Goal: Information Seeking & Learning: Find specific fact

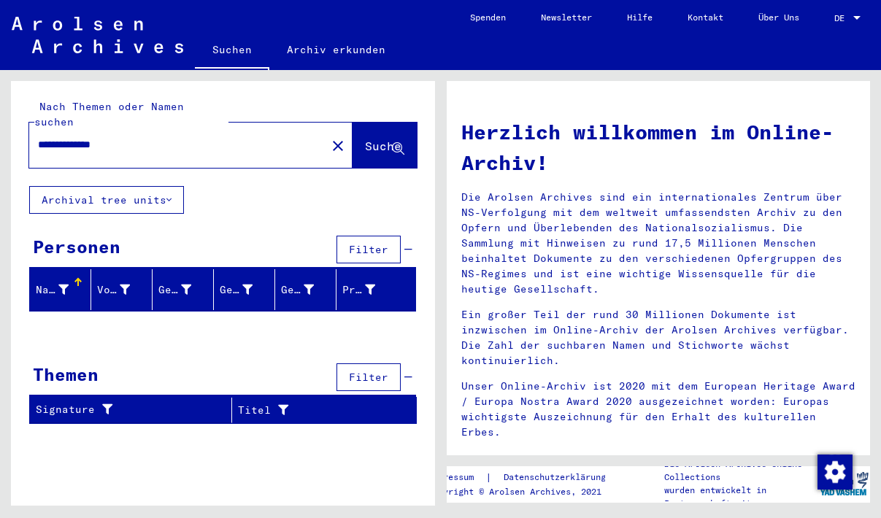
click at [713, 104] on div "Herzlich willkommen im Online-Archiv! Die Arolsen Archives sind ein internation…" at bounding box center [658, 277] width 417 height 348
drag, startPoint x: 135, startPoint y: 119, endPoint x: 128, endPoint y: 135, distance: 17.4
click at [20, 115] on div "**********" at bounding box center [223, 133] width 424 height 105
drag, startPoint x: 145, startPoint y: 134, endPoint x: -199, endPoint y: 93, distance: 347.1
click at [38, 137] on input "**********" at bounding box center [173, 144] width 271 height 15
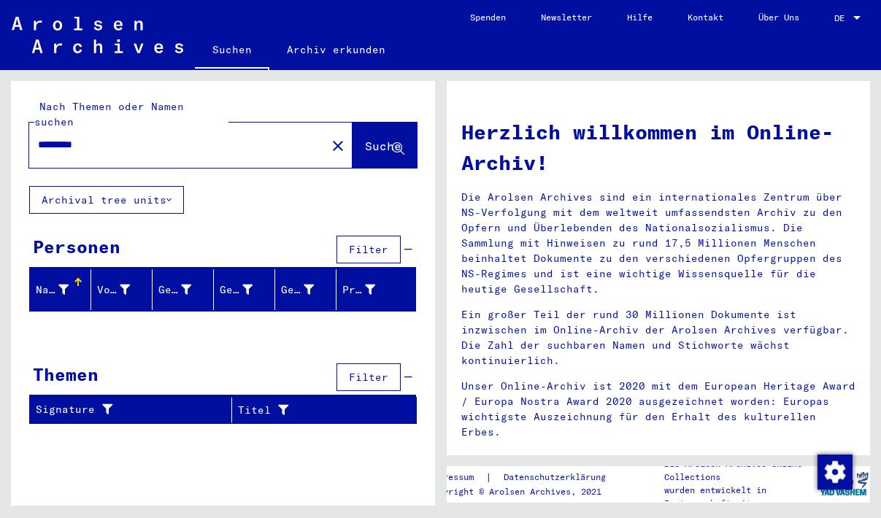
type input "*********"
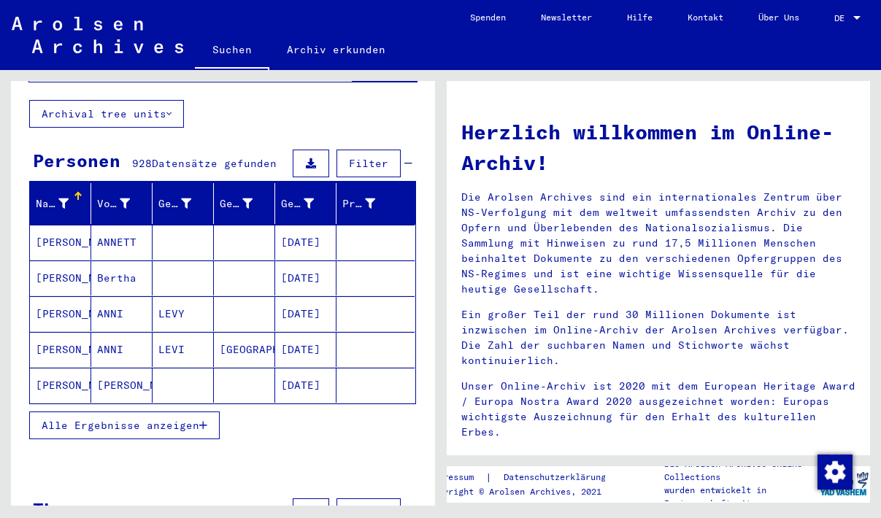
scroll to position [158, 0]
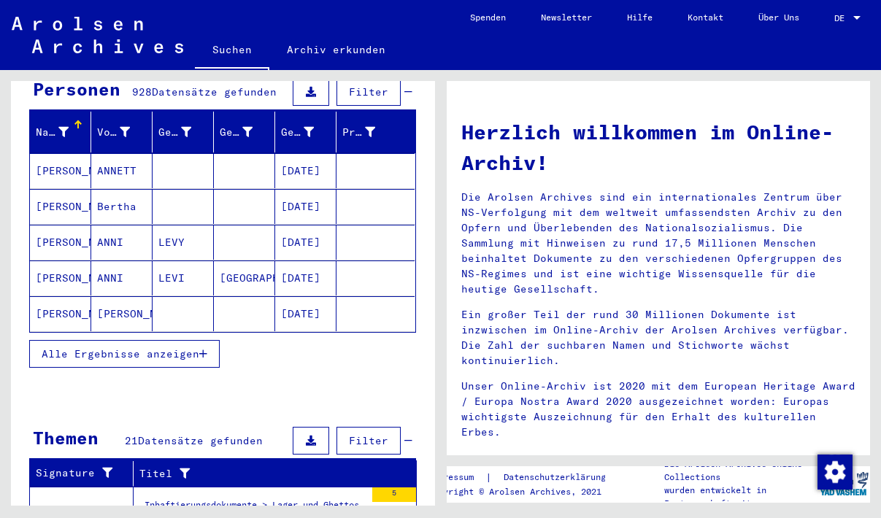
click at [142, 345] on button "Alle Ergebnisse anzeigen" at bounding box center [124, 354] width 191 height 28
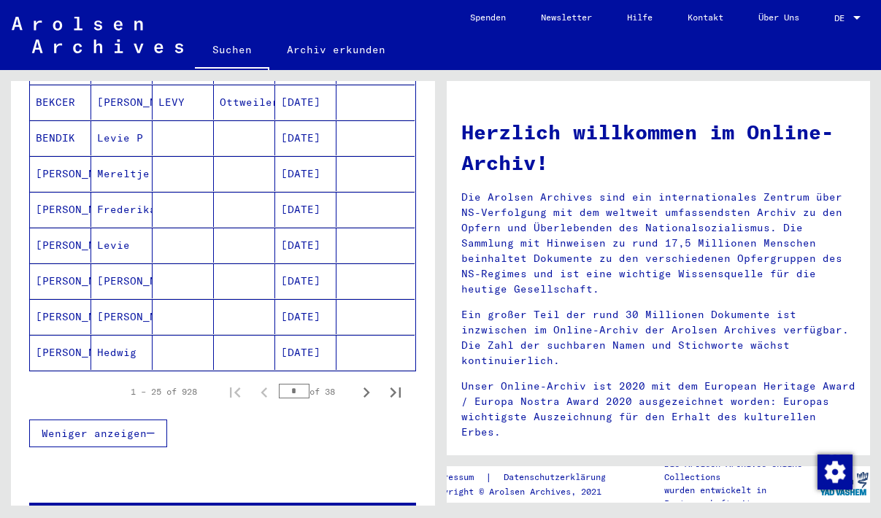
scroll to position [867, 0]
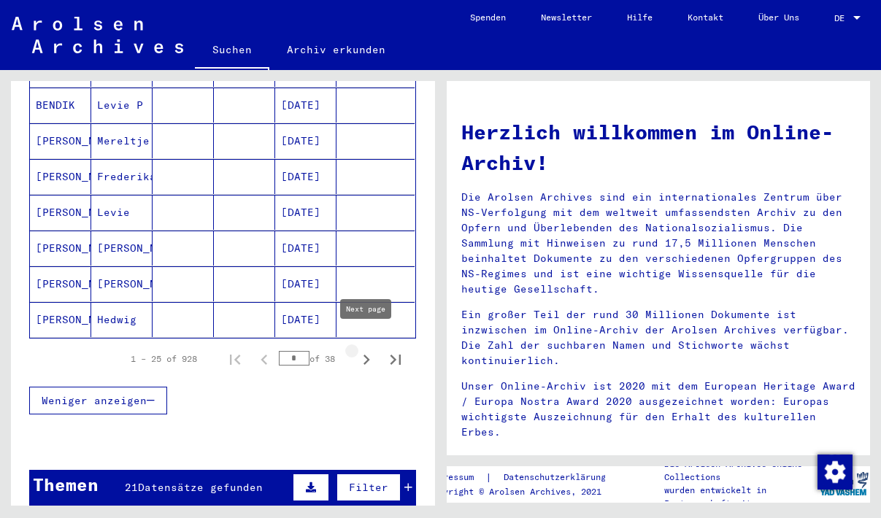
click at [367, 355] on icon "Next page" at bounding box center [367, 360] width 7 height 10
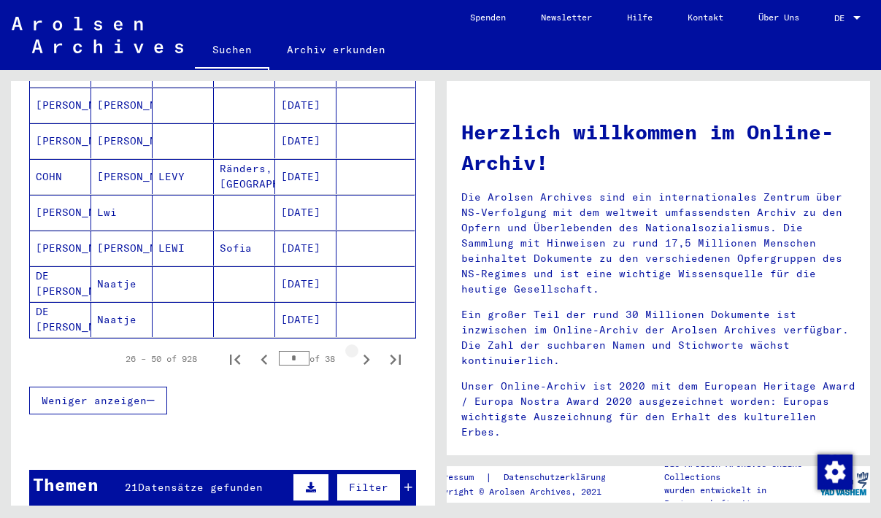
click at [367, 355] on icon "Next page" at bounding box center [367, 360] width 7 height 10
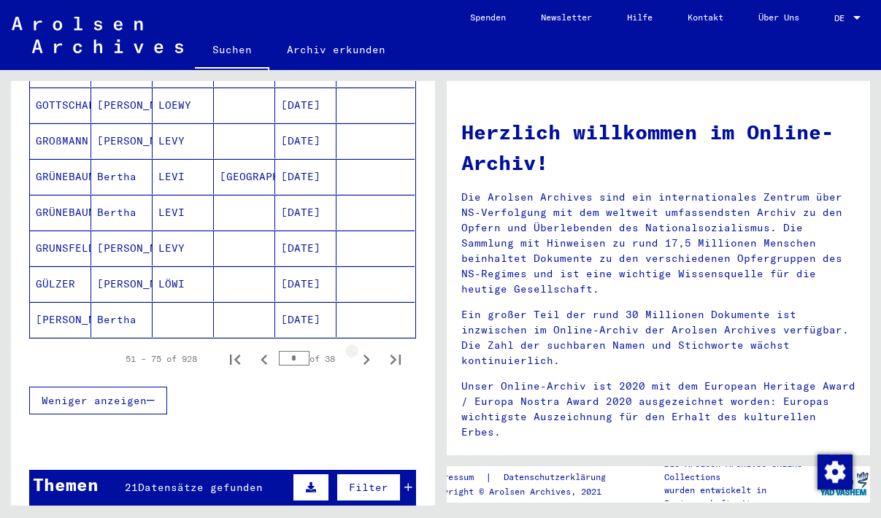
click at [367, 355] on icon "Next page" at bounding box center [367, 360] width 7 height 10
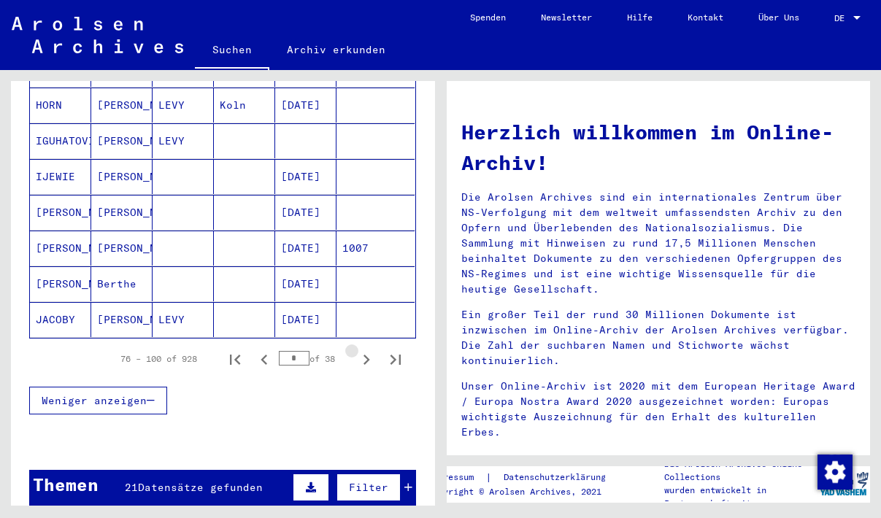
click at [367, 355] on icon "Next page" at bounding box center [367, 360] width 7 height 10
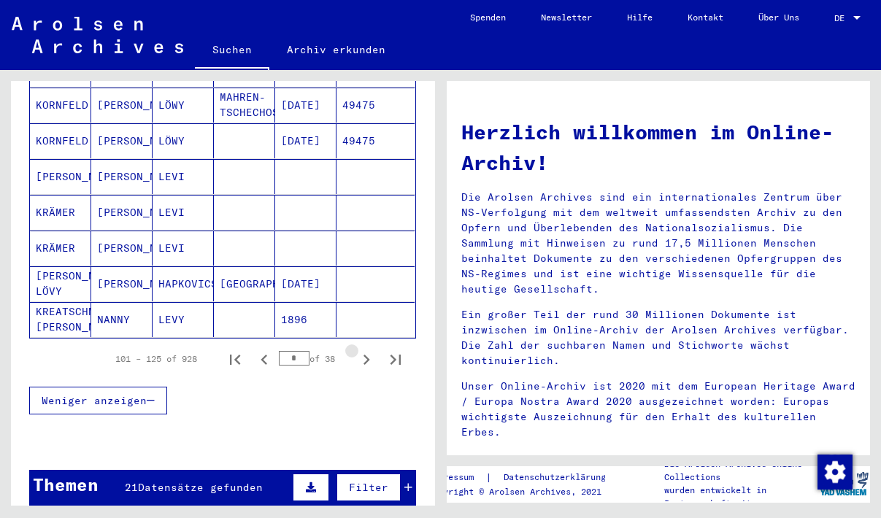
click at [367, 355] on icon "Next page" at bounding box center [367, 360] width 7 height 10
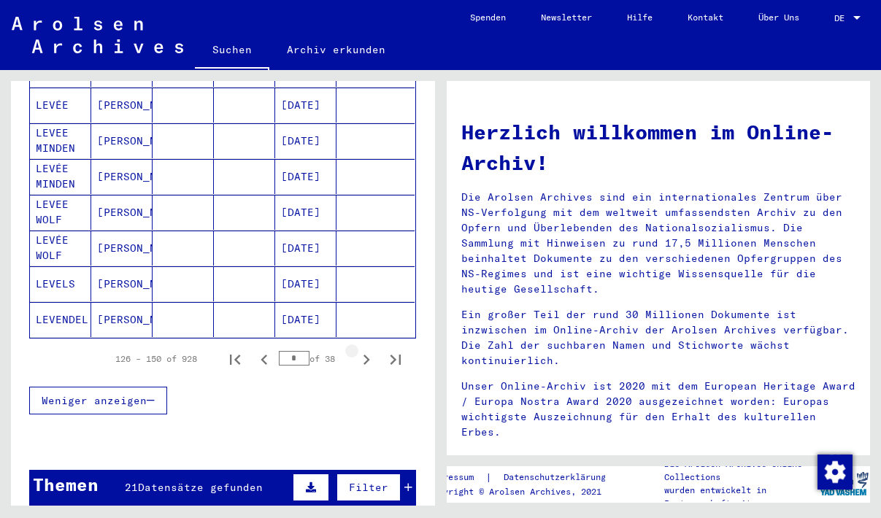
click at [367, 355] on icon "Next page" at bounding box center [367, 360] width 7 height 10
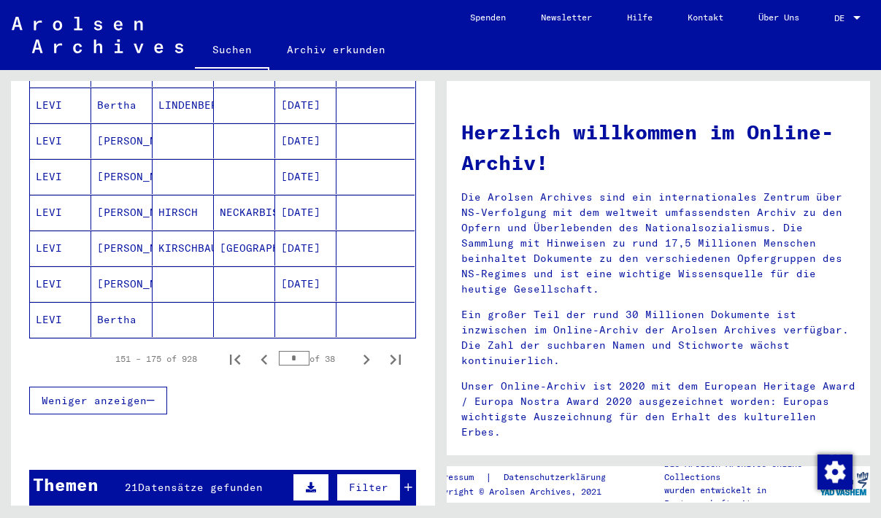
click at [367, 355] on icon "Next page" at bounding box center [367, 360] width 7 height 10
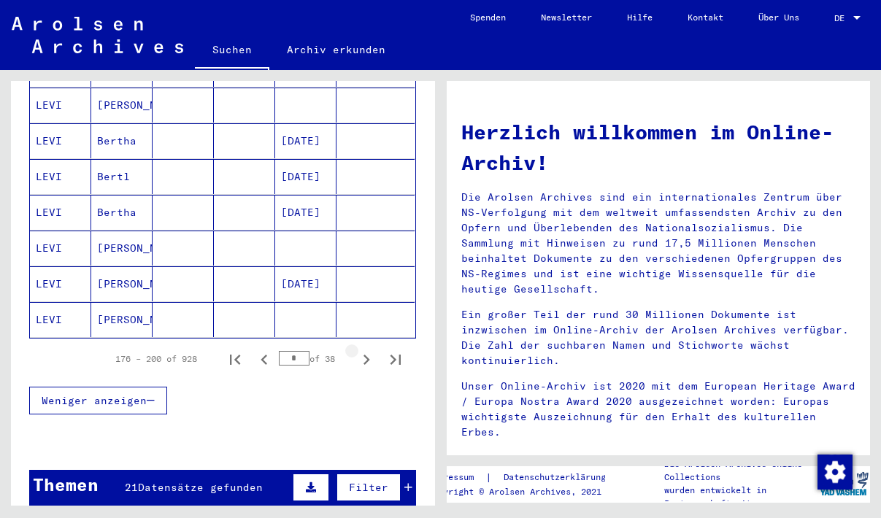
click at [367, 355] on icon "Next page" at bounding box center [367, 360] width 7 height 10
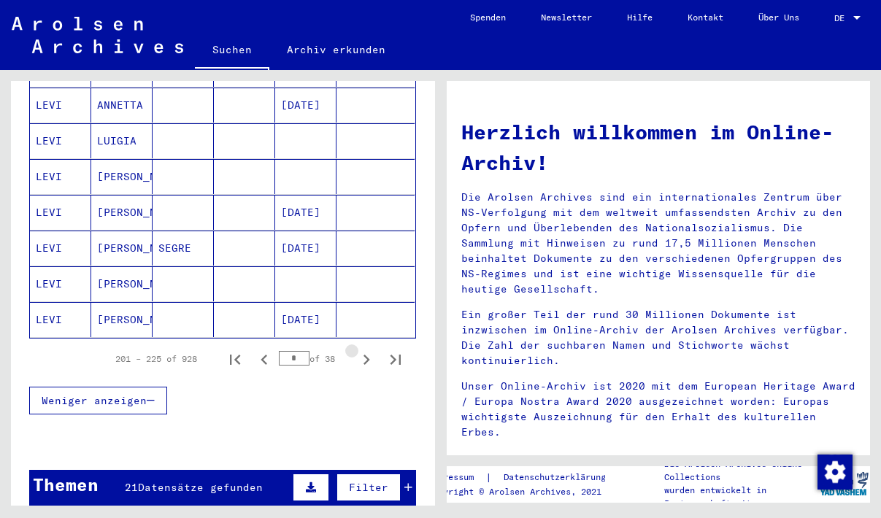
click at [367, 355] on icon "Next page" at bounding box center [367, 360] width 7 height 10
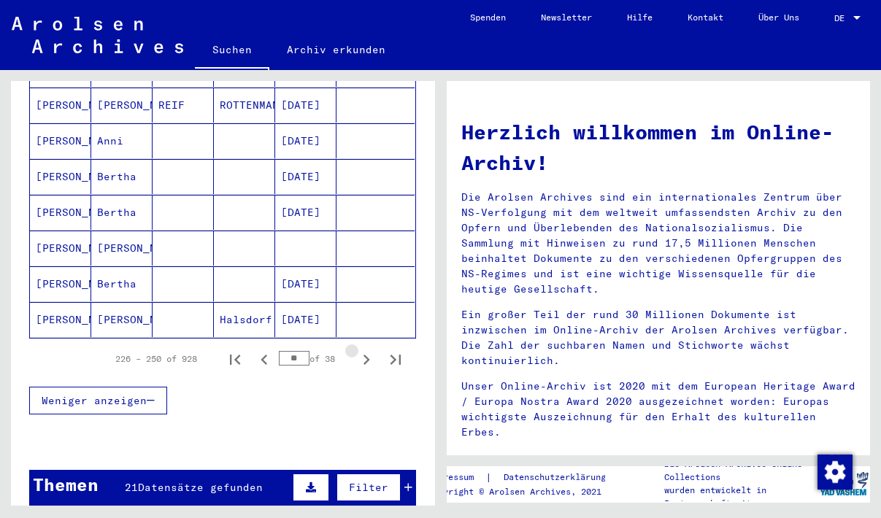
click at [367, 355] on icon "Next page" at bounding box center [367, 360] width 7 height 10
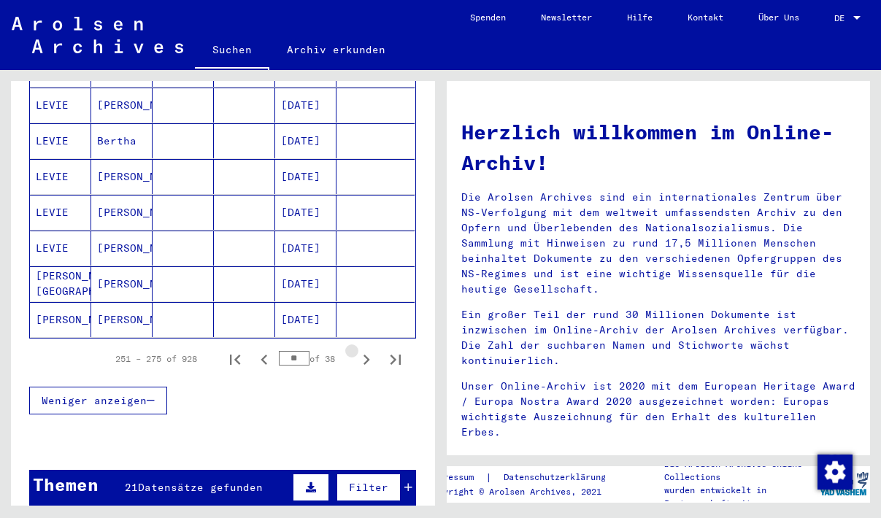
click at [367, 355] on icon "Next page" at bounding box center [367, 360] width 7 height 10
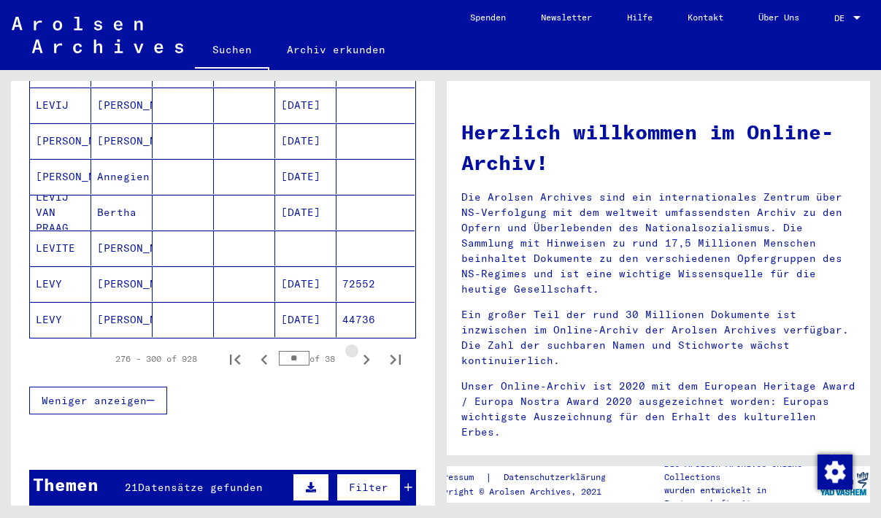
click at [367, 355] on icon "Next page" at bounding box center [367, 360] width 7 height 10
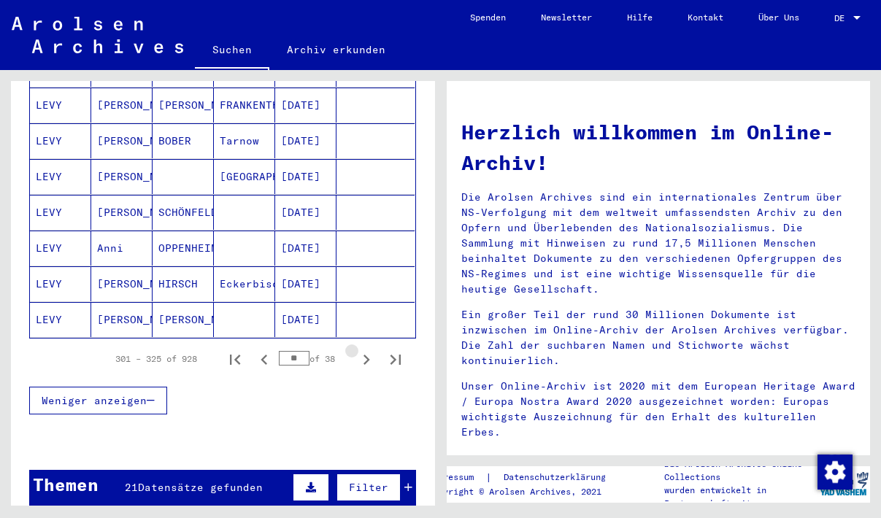
click at [367, 355] on icon "Next page" at bounding box center [367, 360] width 7 height 10
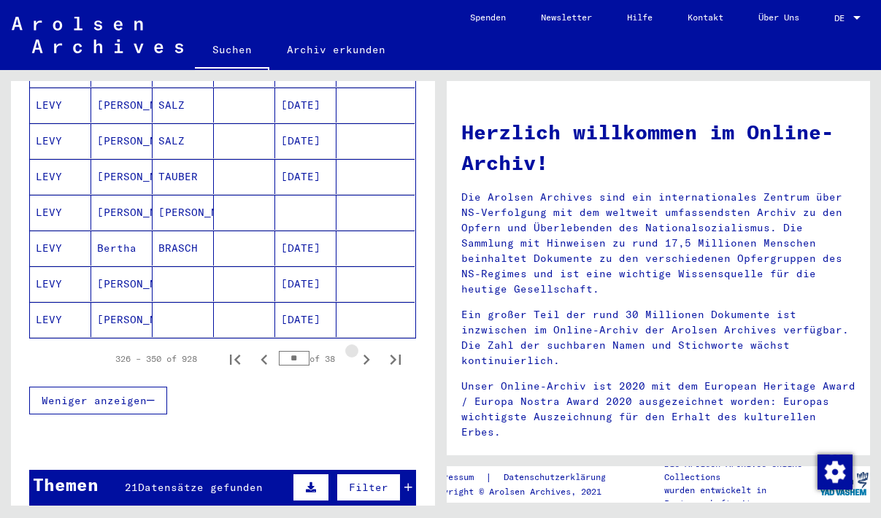
click at [367, 355] on icon "Next page" at bounding box center [367, 360] width 7 height 10
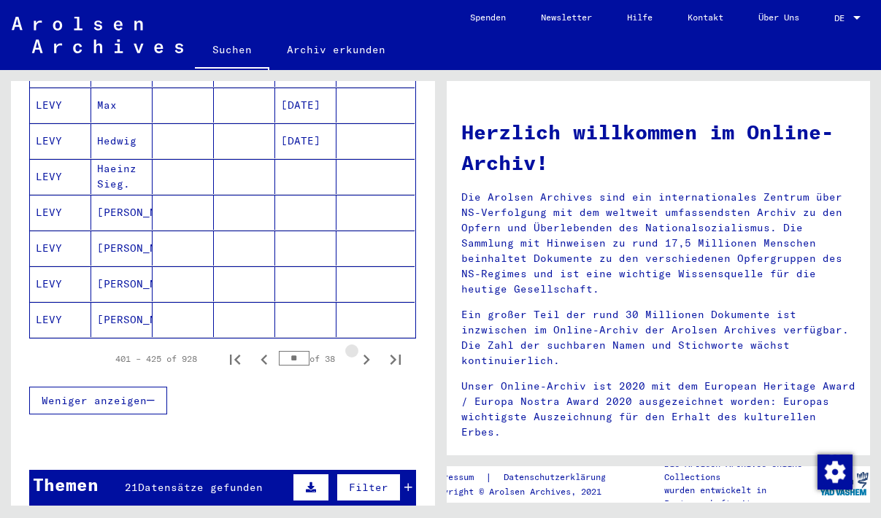
click at [367, 355] on icon "Next page" at bounding box center [367, 360] width 7 height 10
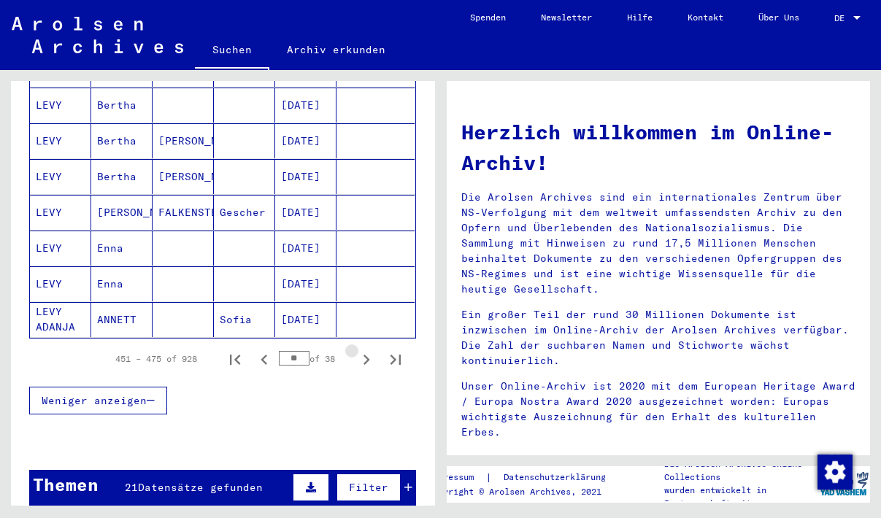
click at [367, 355] on icon "Next page" at bounding box center [367, 360] width 7 height 10
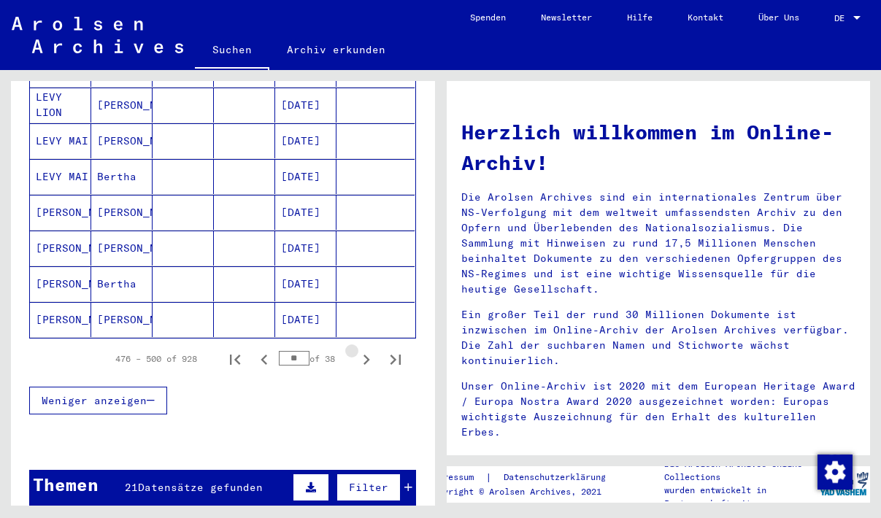
click at [367, 355] on icon "Next page" at bounding box center [367, 360] width 7 height 10
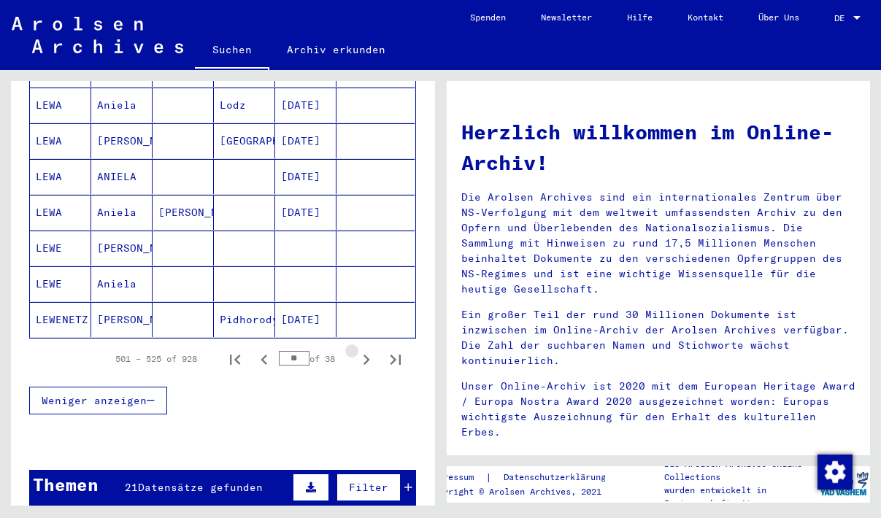
click at [367, 355] on icon "Next page" at bounding box center [367, 360] width 7 height 10
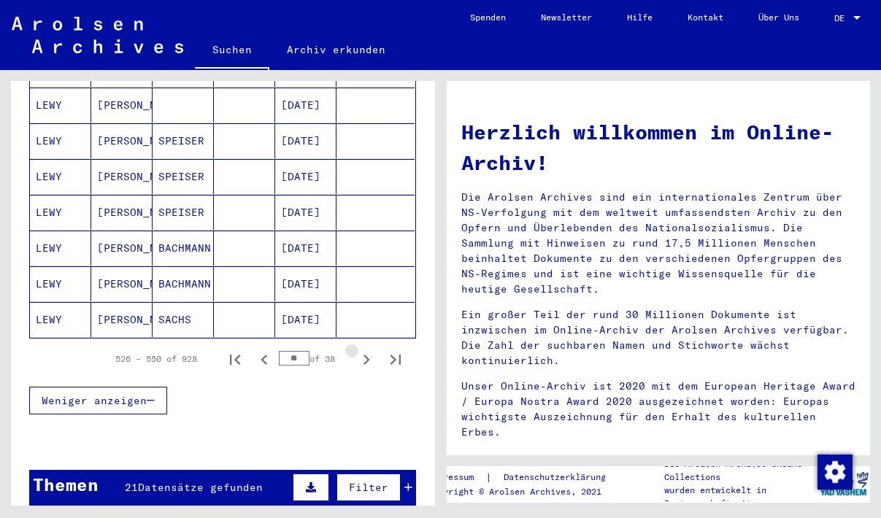
click at [367, 355] on icon "Next page" at bounding box center [367, 360] width 7 height 10
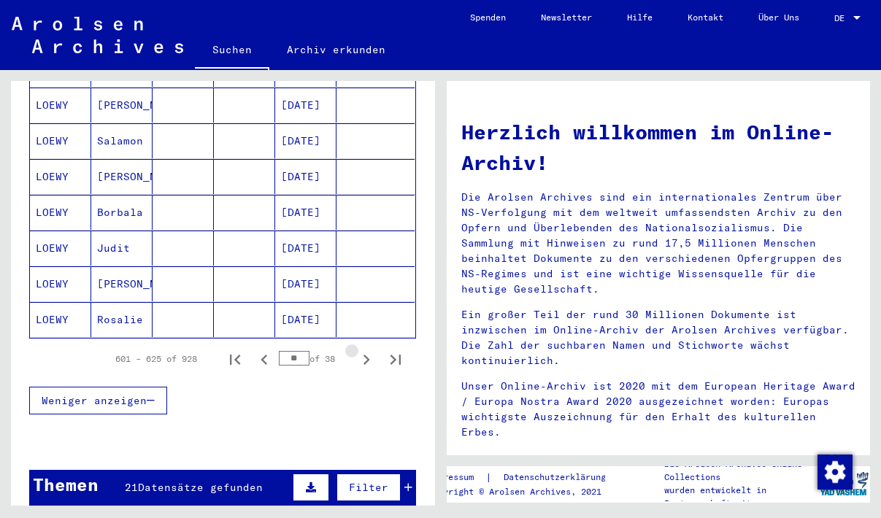
click at [367, 355] on icon "Next page" at bounding box center [367, 360] width 7 height 10
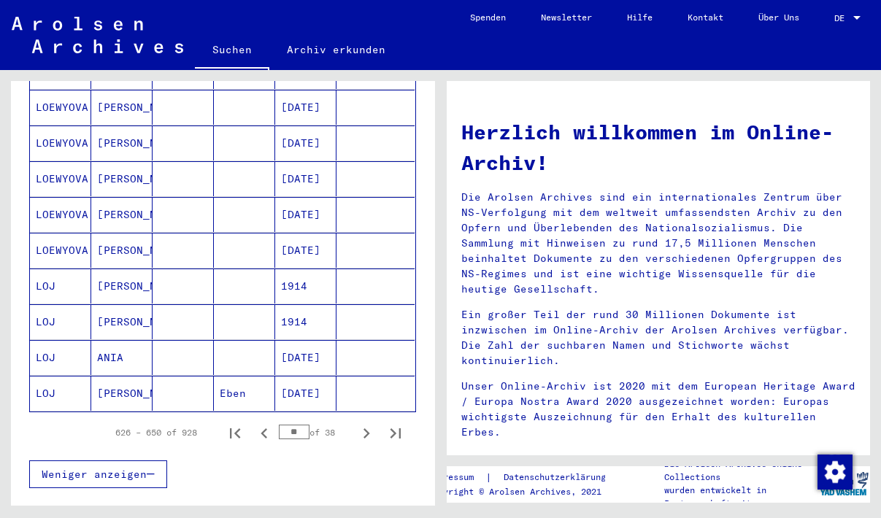
scroll to position [946, 0]
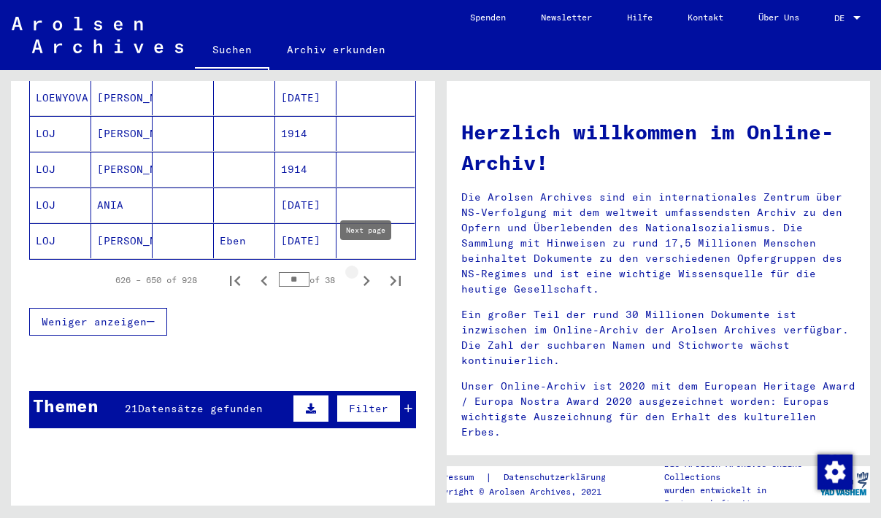
click at [362, 271] on icon "Next page" at bounding box center [366, 281] width 20 height 20
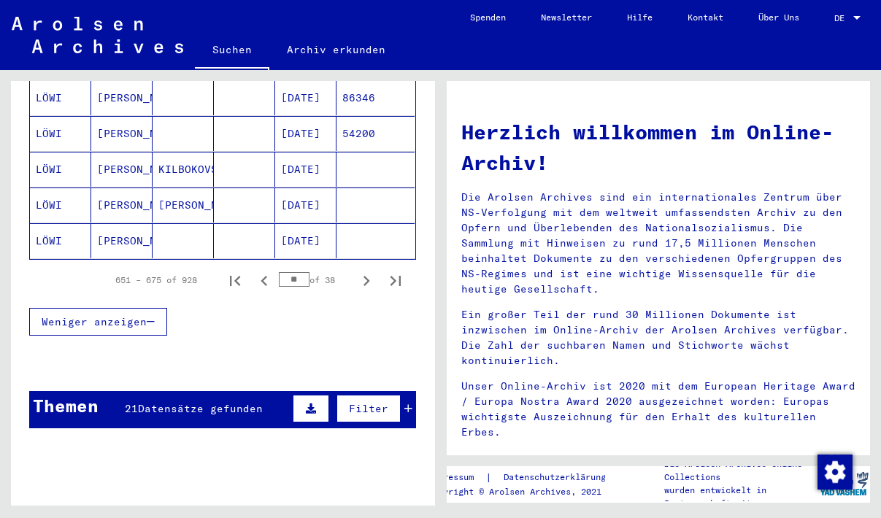
click at [363, 271] on icon "Next page" at bounding box center [366, 281] width 20 height 20
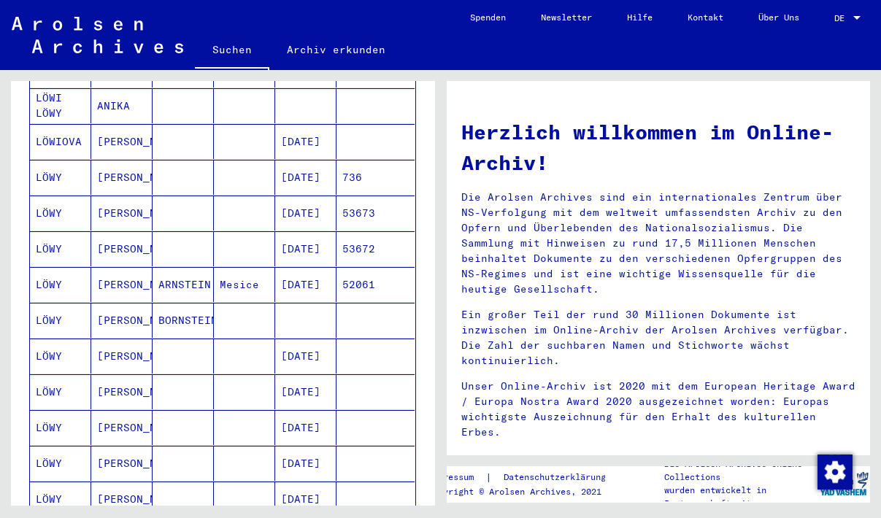
scroll to position [552, 0]
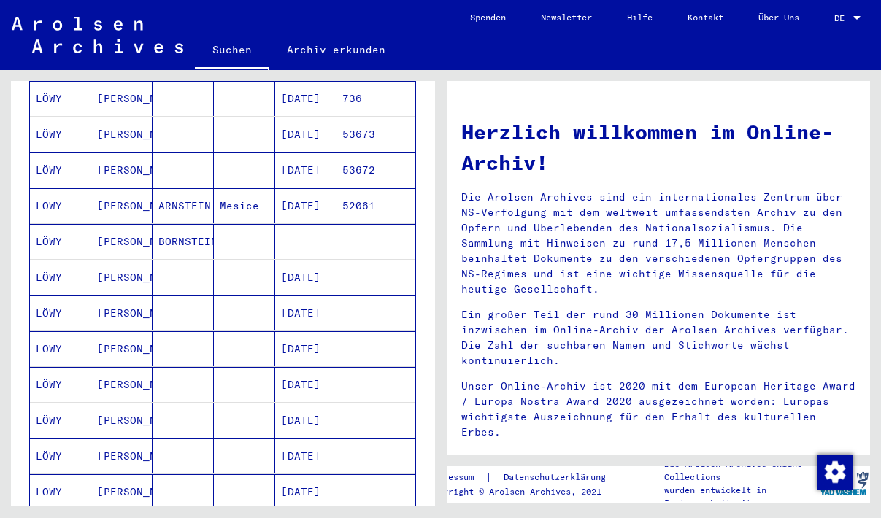
click at [308, 153] on mat-cell "[DATE]" at bounding box center [305, 170] width 61 height 35
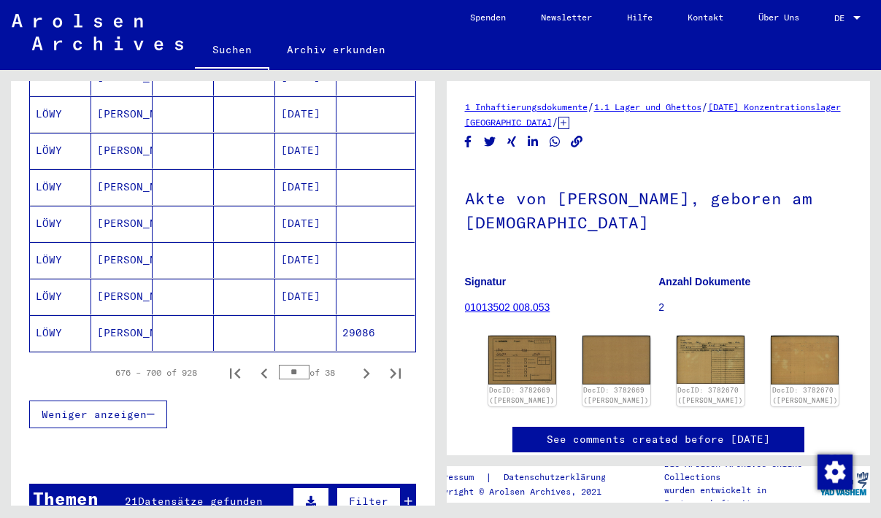
scroll to position [875, 0]
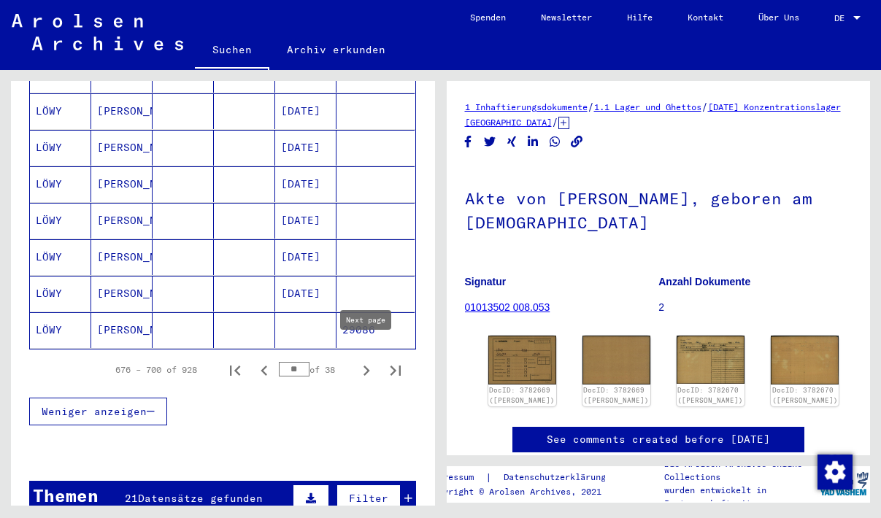
click at [373, 361] on icon "Next page" at bounding box center [366, 371] width 20 height 20
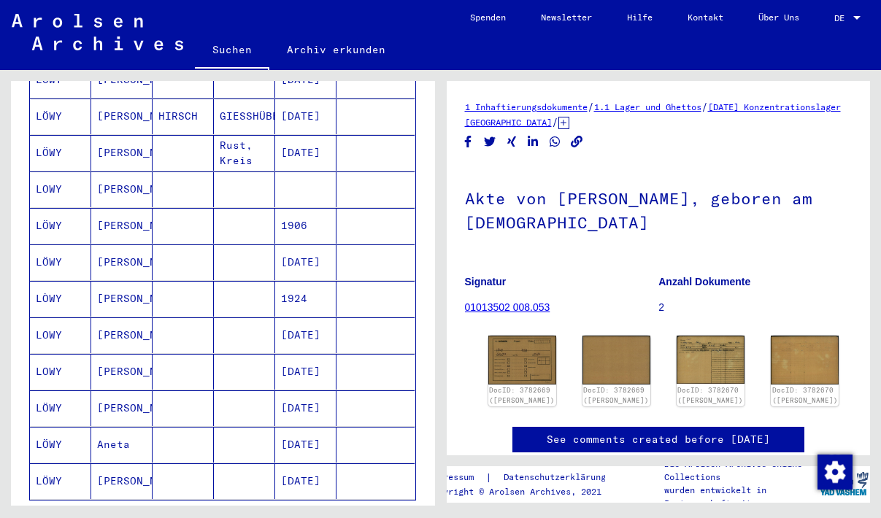
scroll to position [796, 0]
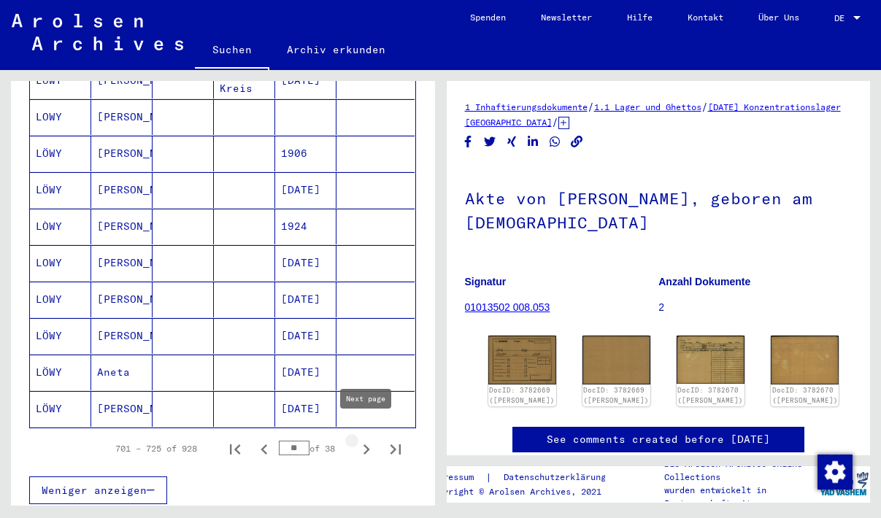
click at [364, 439] on icon "Next page" at bounding box center [366, 449] width 20 height 20
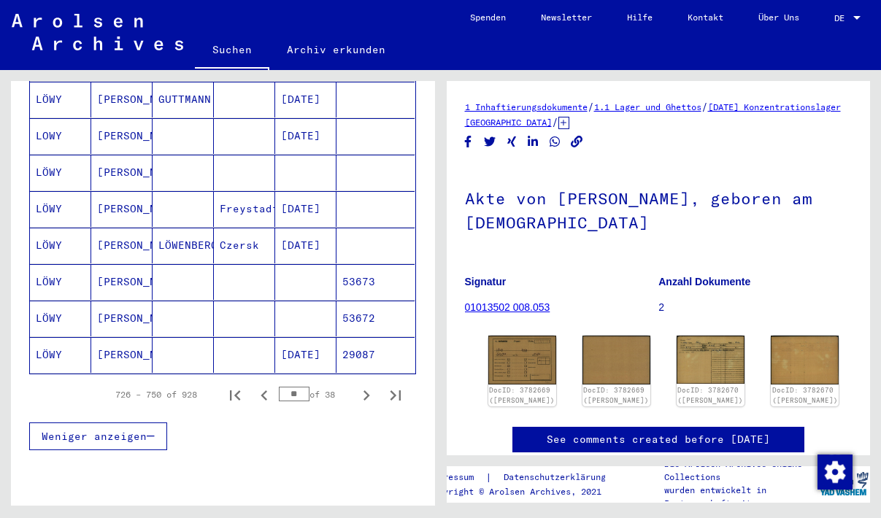
scroll to position [875, 0]
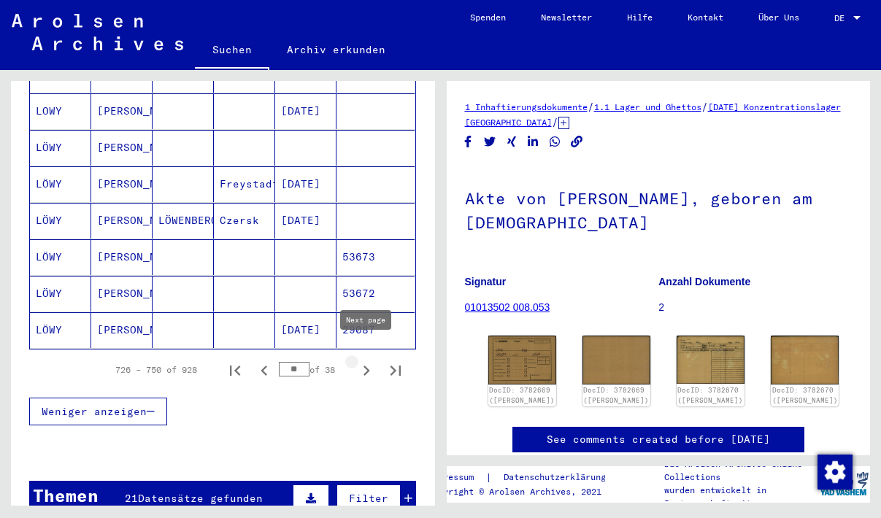
click at [372, 361] on icon "Next page" at bounding box center [366, 371] width 20 height 20
type input "**"
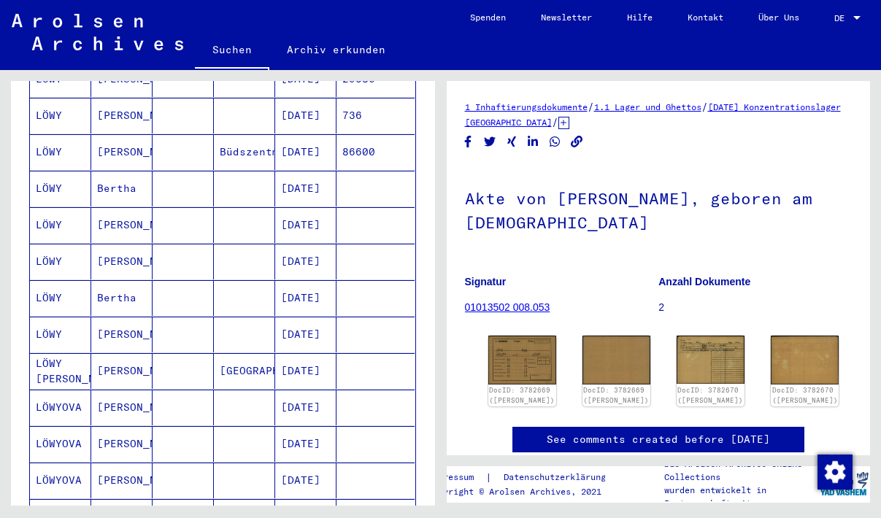
scroll to position [165, 0]
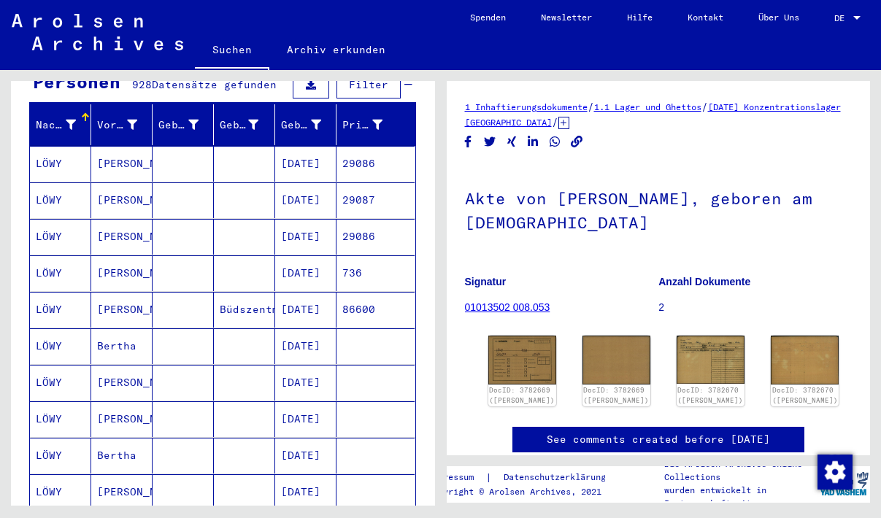
click at [318, 366] on mat-cell "[DATE]" at bounding box center [305, 383] width 61 height 36
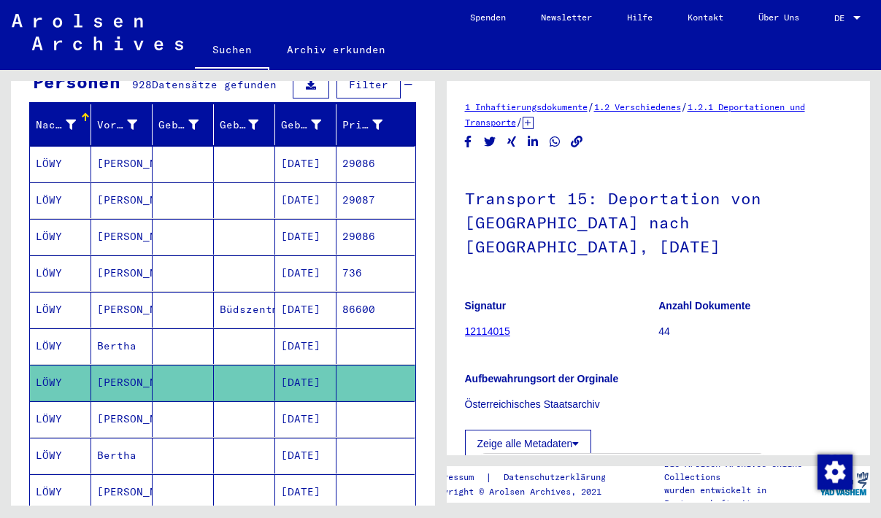
scroll to position [237, 0]
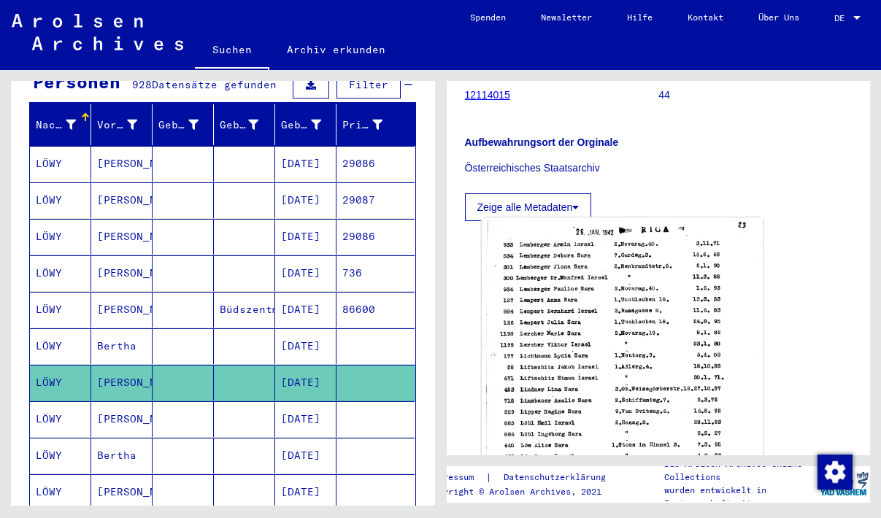
click at [593, 339] on img at bounding box center [621, 411] width 281 height 387
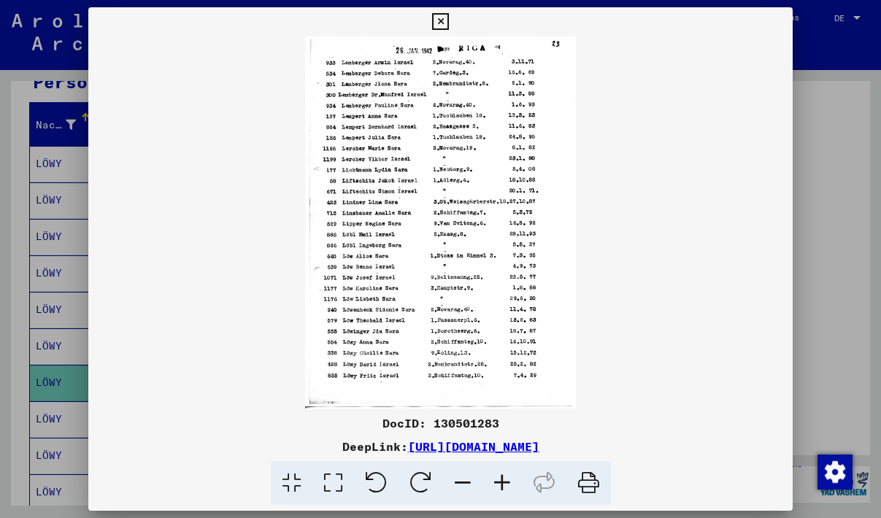
click at [499, 473] on icon at bounding box center [502, 483] width 39 height 45
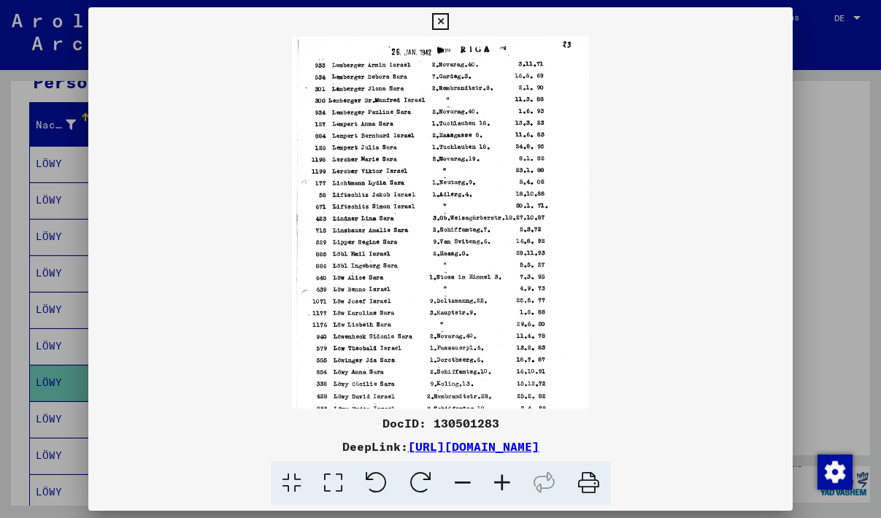
click at [499, 473] on icon at bounding box center [502, 483] width 39 height 45
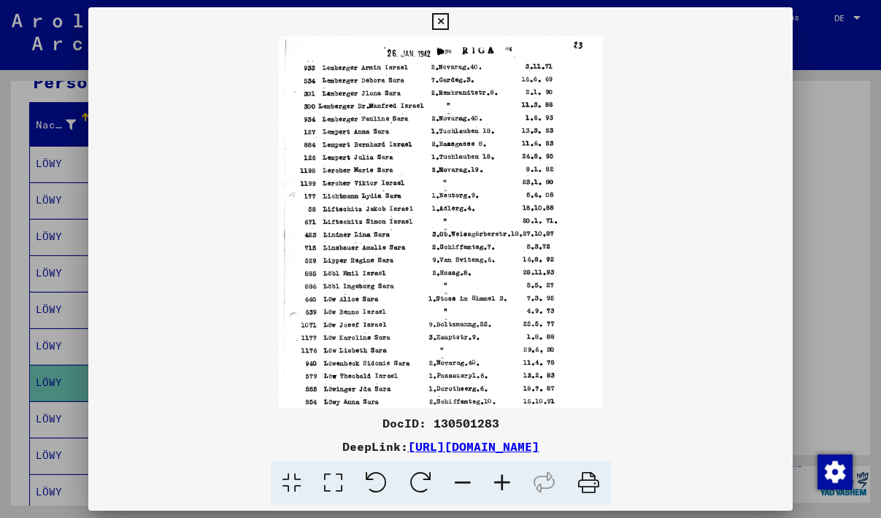
click at [499, 473] on icon at bounding box center [502, 483] width 39 height 45
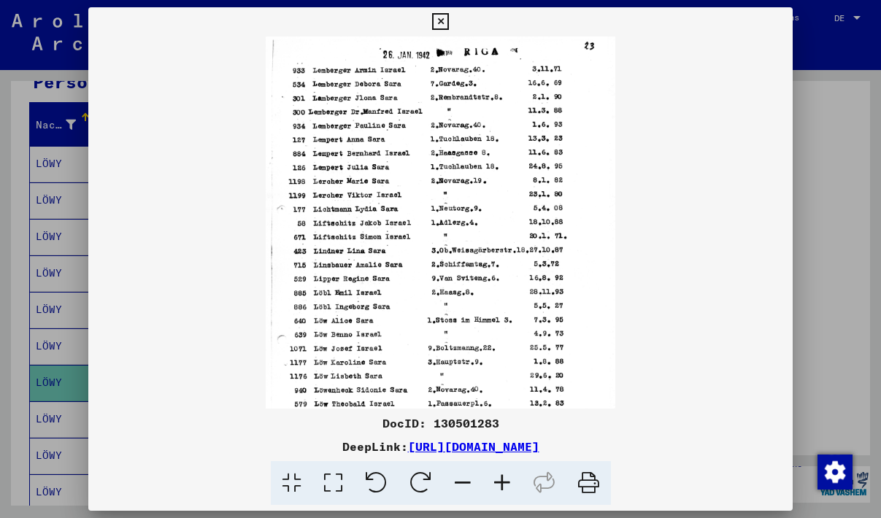
click at [499, 473] on icon at bounding box center [502, 483] width 39 height 45
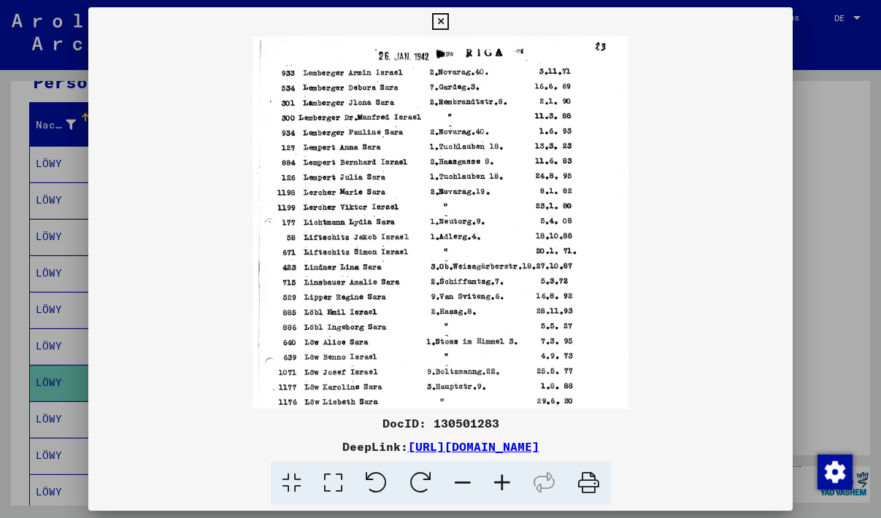
click at [499, 473] on icon at bounding box center [502, 483] width 39 height 45
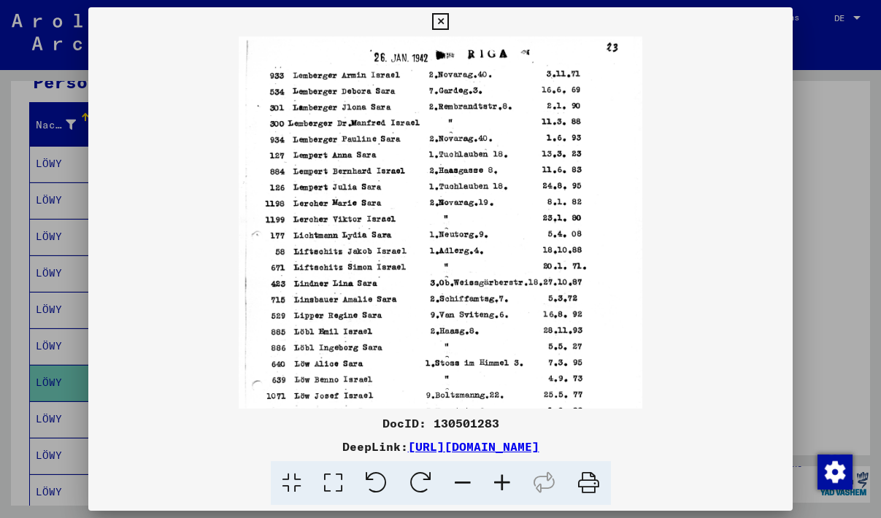
click at [501, 473] on icon at bounding box center [502, 483] width 39 height 45
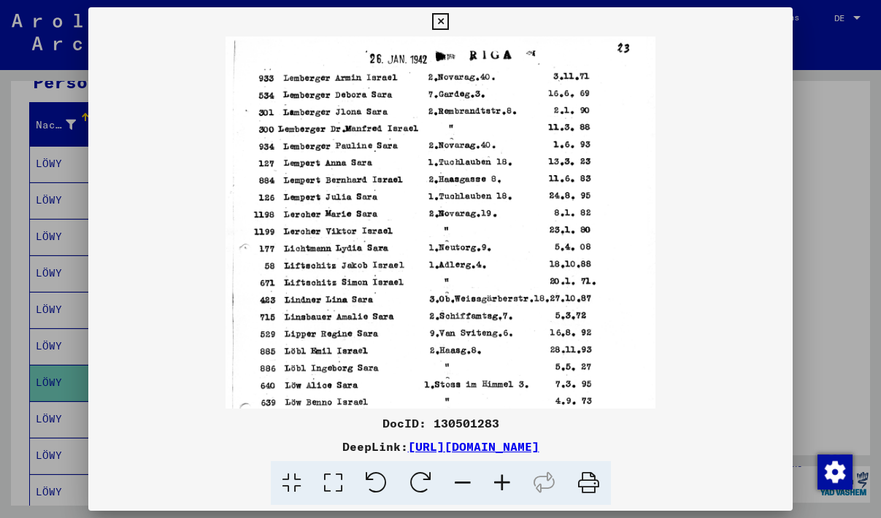
scroll to position [199, 0]
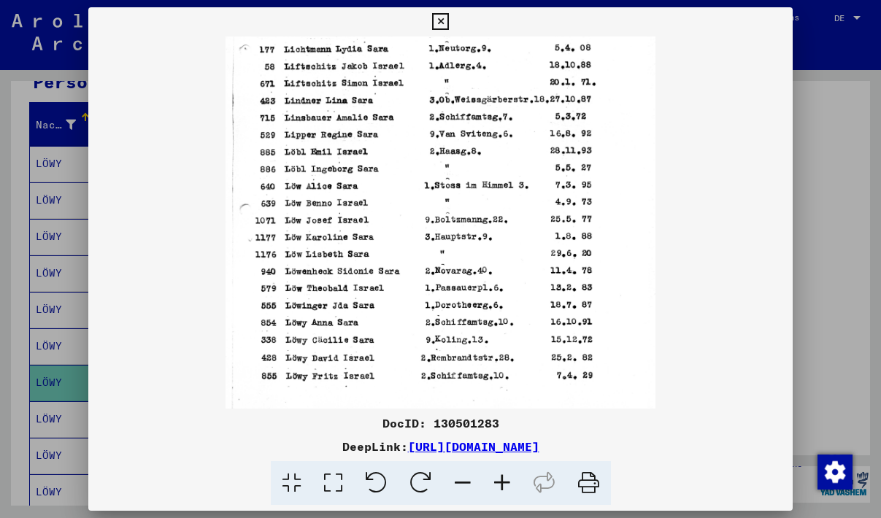
drag, startPoint x: 444, startPoint y: 226, endPoint x: 450, endPoint y: 104, distance: 122.1
click at [450, 104] on img at bounding box center [441, 132] width 430 height 591
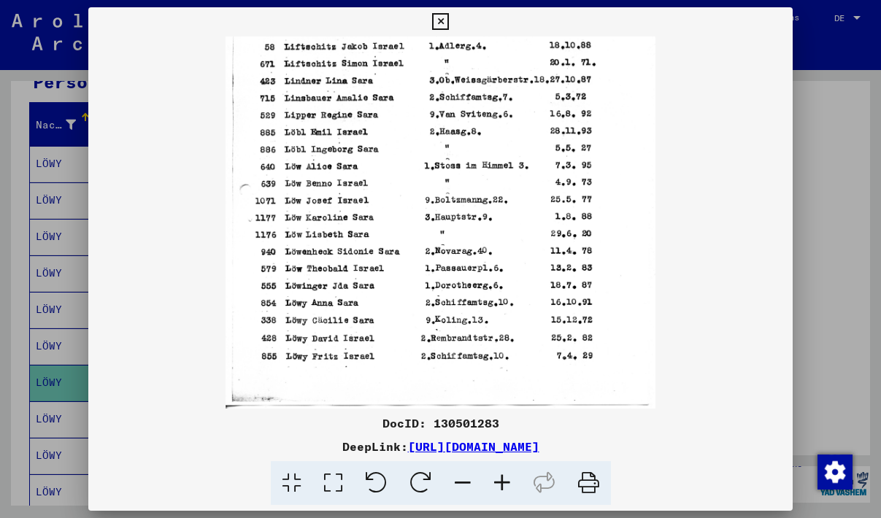
drag, startPoint x: 456, startPoint y: 325, endPoint x: 464, endPoint y: 245, distance: 80.7
click at [464, 245] on img at bounding box center [441, 112] width 430 height 591
drag, startPoint x: 724, startPoint y: 444, endPoint x: 253, endPoint y: 448, distance: 470.9
click at [253, 448] on div "DeepLink: [URL][DOMAIN_NAME]" at bounding box center [440, 447] width 705 height 18
copy link "[URL][DOMAIN_NAME]"
